Goal: Find specific page/section: Find specific page/section

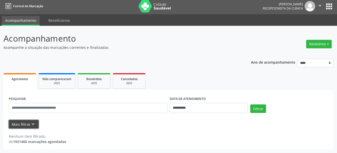
click at [16, 125] on button "Mais filtros keyboard_arrow_down" at bounding box center [24, 124] width 30 height 9
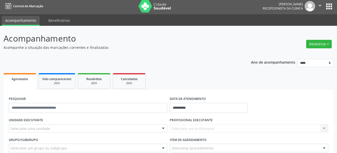
scroll to position [50, 0]
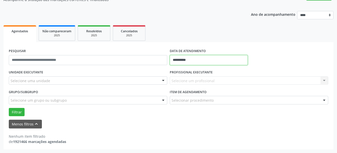
click at [182, 60] on input "**********" at bounding box center [209, 60] width 78 height 10
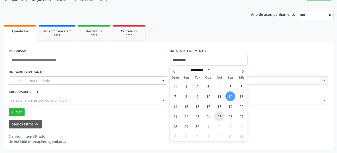
click at [220, 116] on span "25" at bounding box center [219, 116] width 10 height 10
type input "**********"
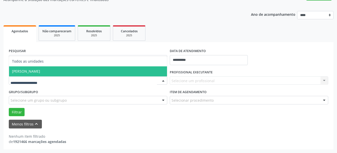
click at [38, 73] on span "[PERSON_NAME]" at bounding box center [26, 71] width 28 height 5
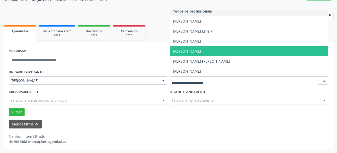
scroll to position [0, 0]
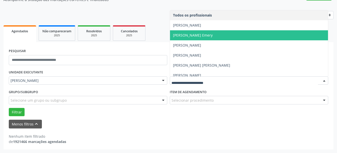
click at [185, 36] on span "[PERSON_NAME] Emery" at bounding box center [193, 35] width 40 height 5
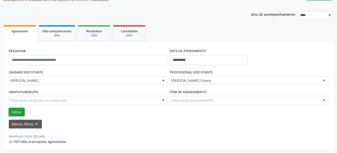
click at [19, 112] on button "Filtrar" at bounding box center [17, 112] width 16 height 9
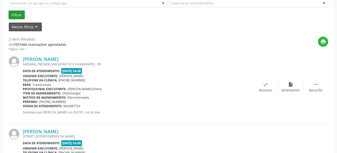
scroll to position [121, 0]
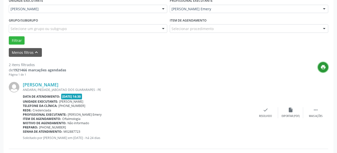
click at [324, 66] on icon "print" at bounding box center [323, 67] width 6 height 6
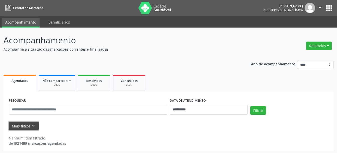
scroll to position [2, 0]
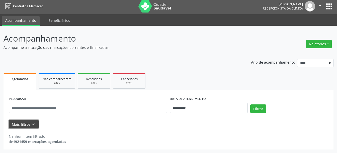
click at [27, 121] on button "Mais filtros keyboard_arrow_down" at bounding box center [24, 124] width 30 height 9
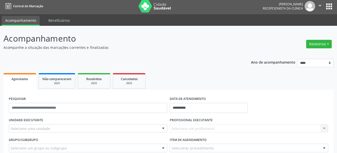
scroll to position [50, 0]
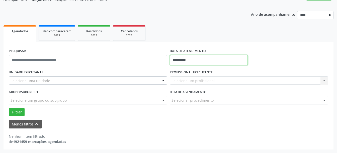
click at [204, 58] on input "**********" at bounding box center [209, 60] width 78 height 10
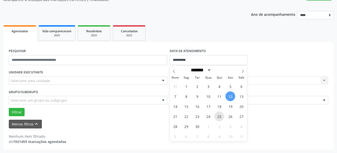
click at [222, 115] on span "25" at bounding box center [219, 116] width 10 height 10
type input "**********"
drag, startPoint x: 222, startPoint y: 115, endPoint x: 126, endPoint y: 89, distance: 99.2
click at [220, 115] on span "25" at bounding box center [219, 116] width 10 height 10
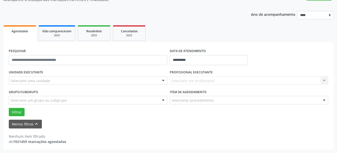
drag, startPoint x: 99, startPoint y: 82, endPoint x: 95, endPoint y: 85, distance: 5.7
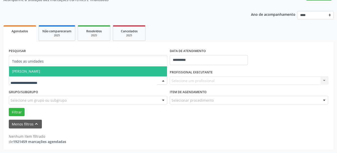
drag, startPoint x: 89, startPoint y: 75, endPoint x: 95, endPoint y: 74, distance: 6.6
click at [89, 74] on span "[PERSON_NAME]" at bounding box center [88, 71] width 158 height 10
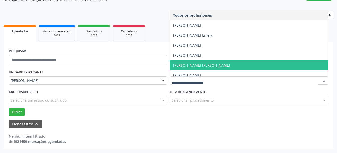
scroll to position [4, 0]
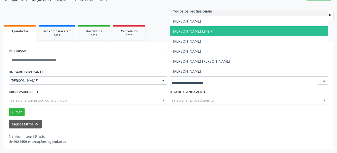
click at [182, 30] on span "[PERSON_NAME] Emery" at bounding box center [193, 31] width 40 height 5
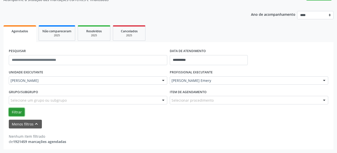
click at [12, 113] on button "Filtrar" at bounding box center [17, 112] width 16 height 9
